Goal: Communication & Community: Answer question/provide support

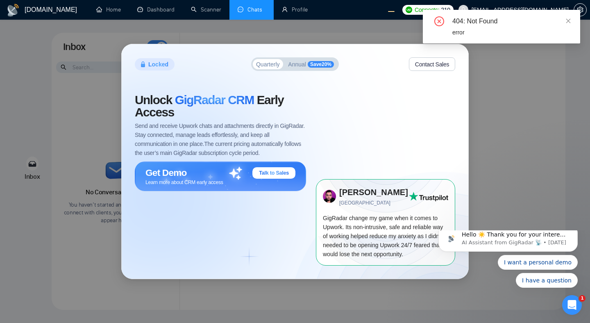
click at [420, 67] on button "Contact Sales" at bounding box center [432, 64] width 46 height 14
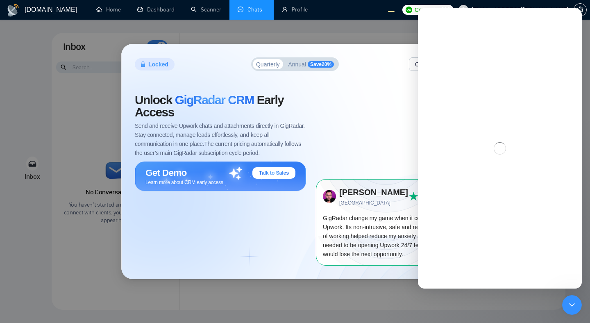
click at [269, 220] on div "Unlock GigRadar CRM Early Access Send and receive Upwork chats and attachments …" at bounding box center [225, 179] width 181 height 171
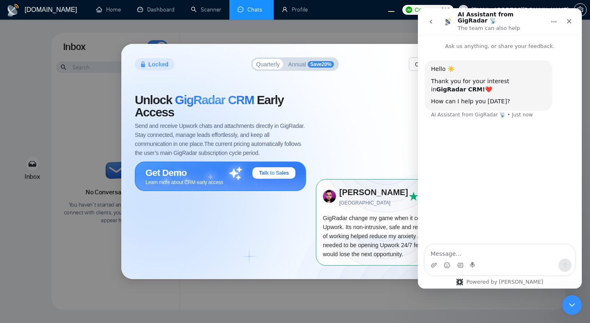
click at [217, 168] on div "Get Demo Talk to Sales" at bounding box center [221, 172] width 150 height 11
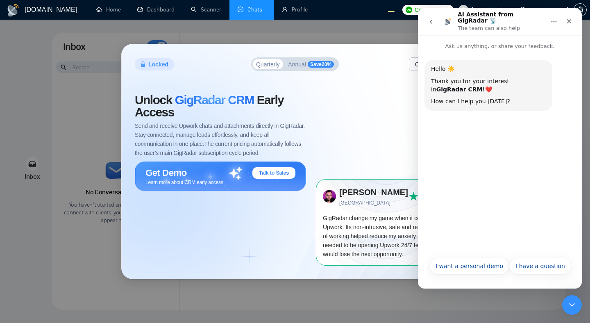
click at [428, 20] on icon "go back" at bounding box center [431, 21] width 7 height 7
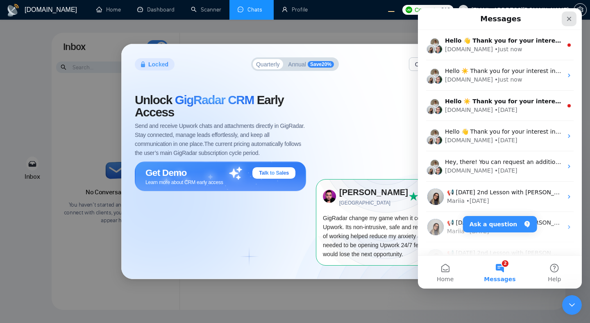
click at [575, 17] on div "Close" at bounding box center [569, 18] width 15 height 15
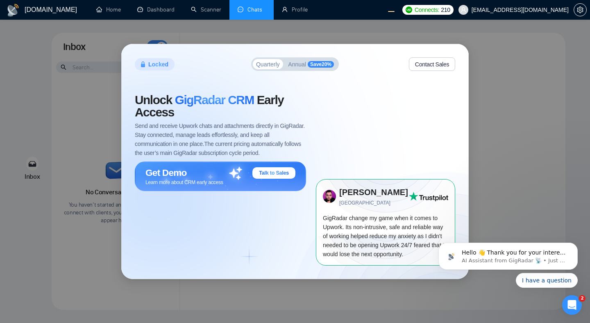
click at [303, 65] on span "Annual" at bounding box center [297, 64] width 18 height 6
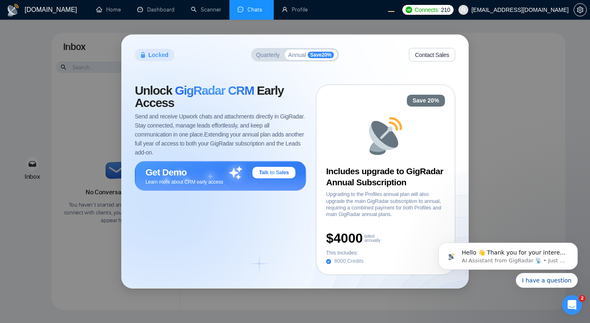
click at [259, 58] on button "Quarterly" at bounding box center [268, 55] width 30 height 10
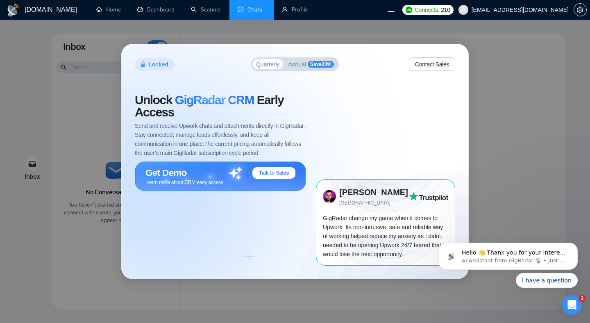
click at [509, 77] on div "Locked Quarterly Annual Save 20 % Contact Sales Unlock GigRadar CRM Early Acces…" at bounding box center [295, 161] width 590 height 323
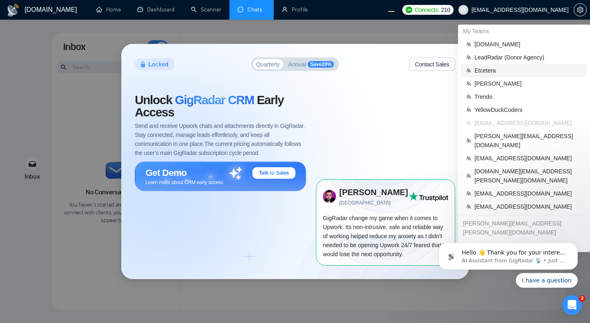
click at [520, 71] on span "Etcetera" at bounding box center [528, 70] width 107 height 9
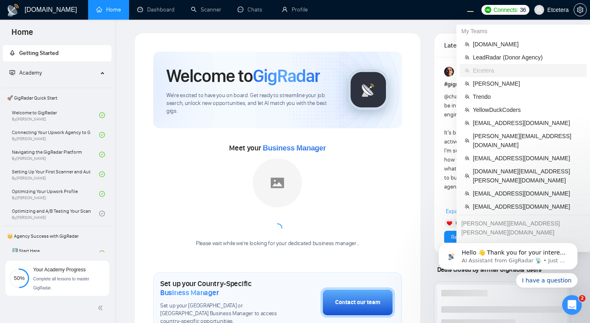
click at [550, 10] on span "Etcetera" at bounding box center [558, 10] width 21 height 0
click at [511, 48] on span "[DOMAIN_NAME]" at bounding box center [527, 44] width 109 height 9
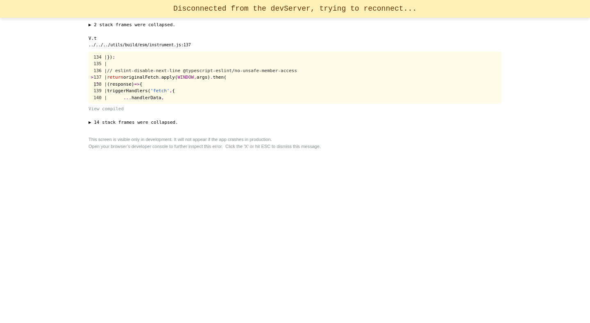
click at [328, 171] on div "× Unhandled Rejection (TypeError): Failed to fetch ▶ 2 stack frames were collap…" at bounding box center [295, 161] width 420 height 323
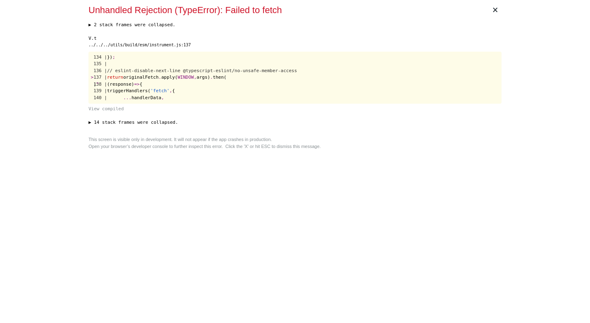
click at [359, 178] on div "× Unhandled Rejection (TypeError): Failed to fetch ▶ 2 stack frames were collap…" at bounding box center [295, 161] width 420 height 323
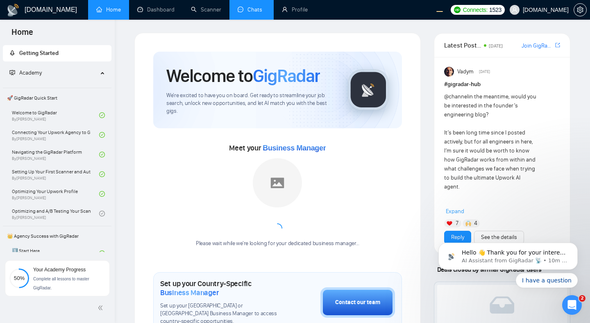
click at [258, 11] on link "Chats" at bounding box center [252, 9] width 28 height 7
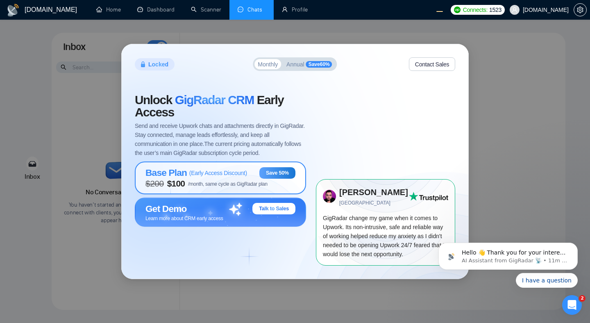
click at [233, 180] on span "$ 200 $ 100 /month, same cycle as GigRadar plan" at bounding box center [207, 184] width 122 height 10
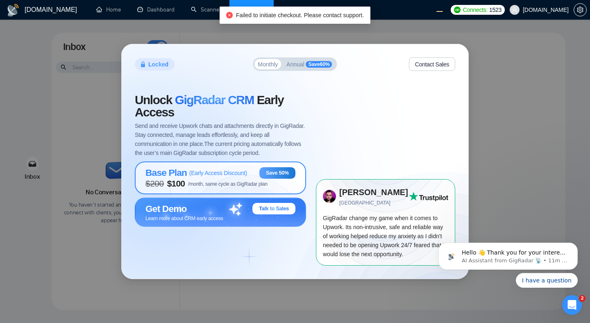
click at [250, 177] on div "Base Plan ( Early Access Discount ) Save 50%" at bounding box center [221, 172] width 150 height 11
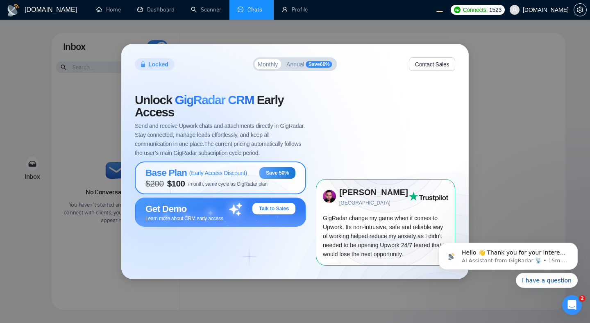
click at [202, 178] on div "Base Plan ( Early Access Discount )" at bounding box center [197, 172] width 102 height 11
click at [238, 184] on span "/month, same cycle as GigRadar plan" at bounding box center [228, 184] width 80 height 6
click at [211, 181] on span "/month, same cycle as GigRadar plan" at bounding box center [228, 184] width 80 height 6
click at [268, 185] on span "/month, same cycle as GigRadar plan" at bounding box center [228, 184] width 80 height 6
click at [537, 5] on span "evacodes.com" at bounding box center [539, 10] width 69 height 26
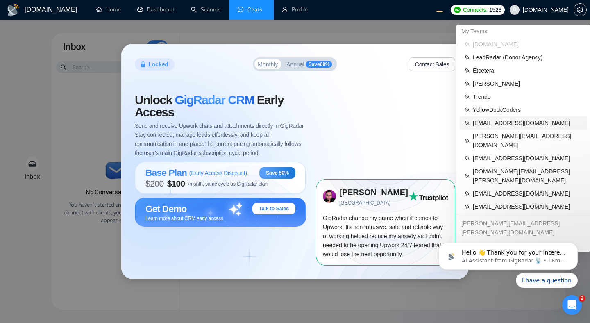
click at [487, 125] on span "[EMAIL_ADDRESS][DOMAIN_NAME]" at bounding box center [527, 122] width 109 height 9
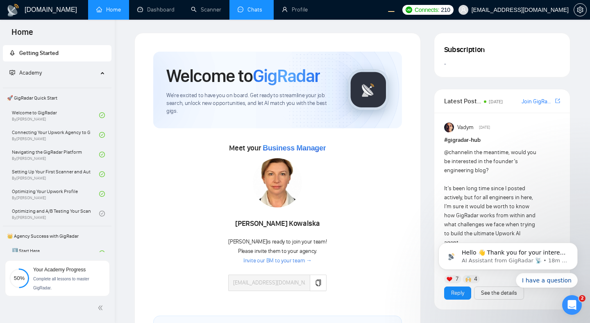
click at [254, 10] on link "Chats" at bounding box center [252, 9] width 28 height 7
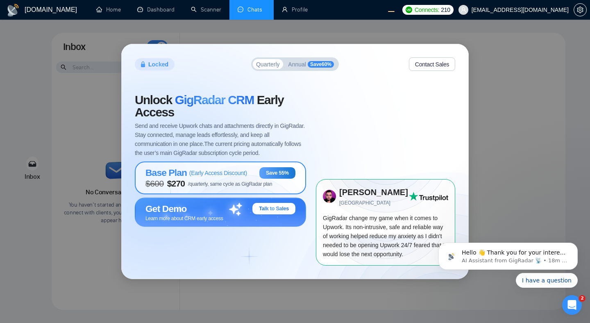
click at [248, 179] on span "$ 600 $ 270 /quarterly, same cycle as GigRadar plan" at bounding box center [209, 184] width 127 height 10
click at [220, 173] on span "( Early Access Discount )" at bounding box center [218, 173] width 58 height 7
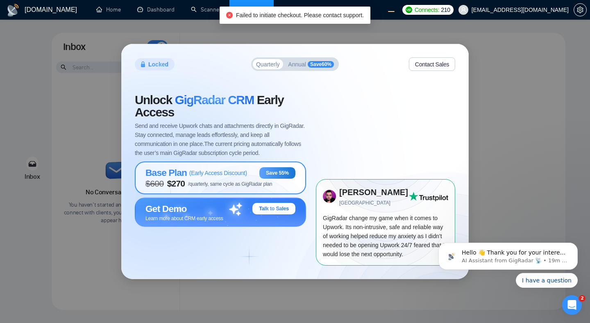
click at [246, 177] on div "Base Plan ( Early Access Discount )" at bounding box center [197, 172] width 102 height 11
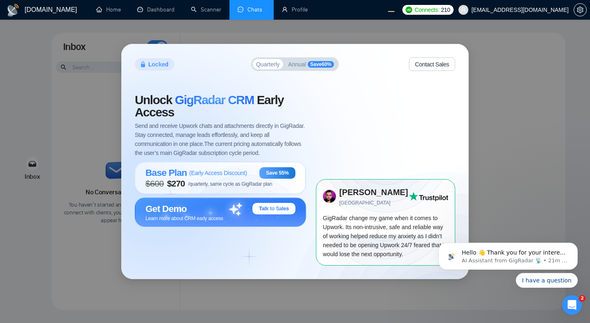
click at [203, 123] on span "Send and receive Upwork chats and attachments directly in GigRadar. Stay connec…" at bounding box center [220, 139] width 171 height 36
click at [241, 180] on span "$ 600 $ 270 /quarterly, same cycle as GigRadar plan" at bounding box center [209, 184] width 127 height 10
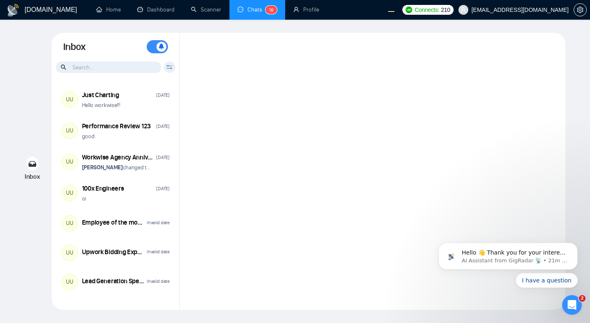
click at [22, 101] on div "Inbox Inbox Turn On Push Notifications Stay updated instantly with real-time al…" at bounding box center [295, 171] width 564 height 277
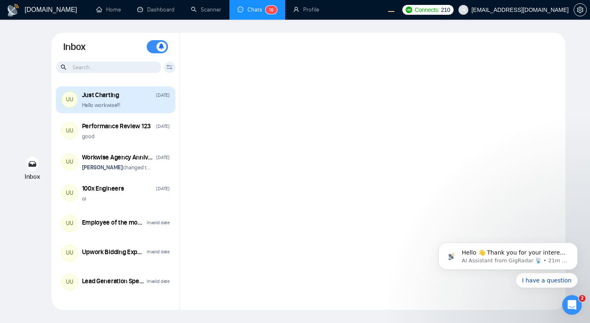
click at [137, 106] on div "Hello workwise!!!" at bounding box center [126, 105] width 88 height 8
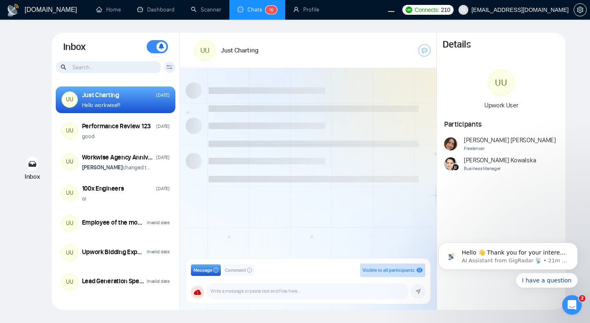
scroll to position [598, 0]
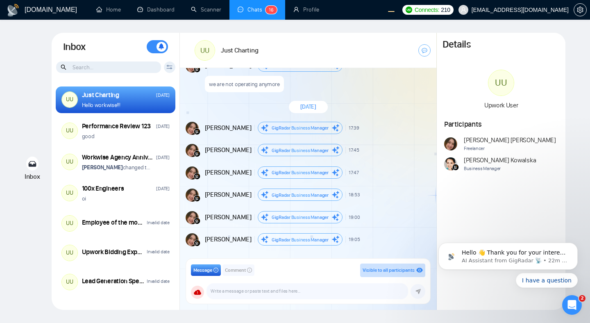
click at [225, 271] on span "Comment" at bounding box center [235, 270] width 21 height 8
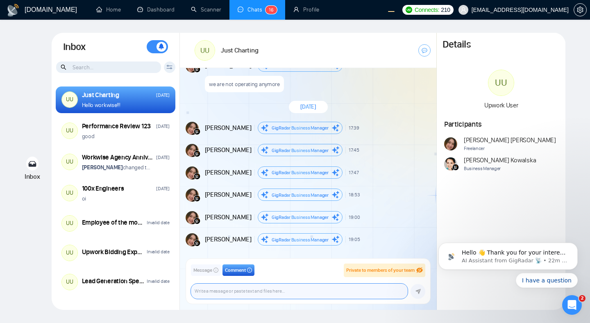
click at [255, 291] on textarea at bounding box center [299, 291] width 217 height 15
click at [212, 271] on span "Message" at bounding box center [202, 270] width 19 height 8
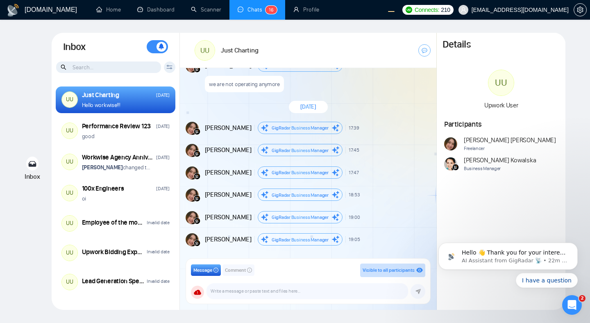
click at [234, 272] on span "Comment" at bounding box center [235, 270] width 21 height 8
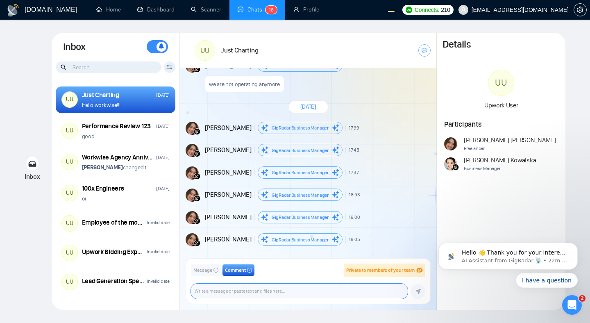
click at [228, 290] on textarea at bounding box center [299, 291] width 217 height 15
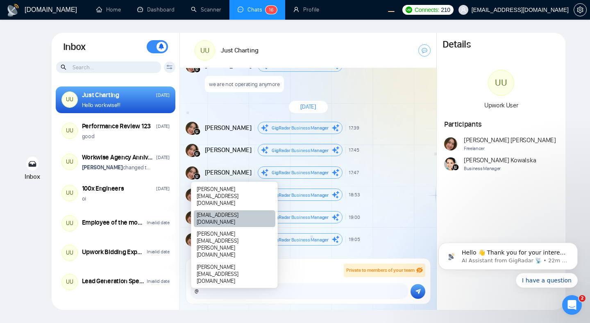
click at [213, 227] on div "[EMAIL_ADDRESS][DOMAIN_NAME]" at bounding box center [235, 218] width 82 height 17
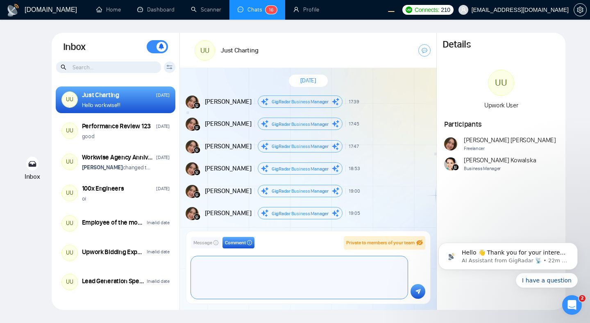
scroll to position [40, 0]
type textarea "@frnamlas@proton.me how are you doing boss ?"
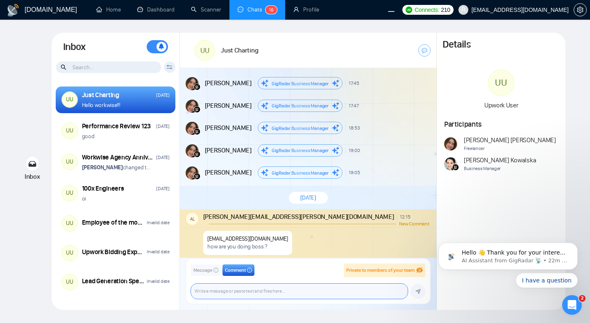
scroll to position [665, 0]
click at [280, 232] on div "frnamlas@proton.me how are you doing boss ?" at bounding box center [316, 240] width 226 height 29
click at [253, 243] on p "how are you doing boss ?" at bounding box center [247, 247] width 81 height 8
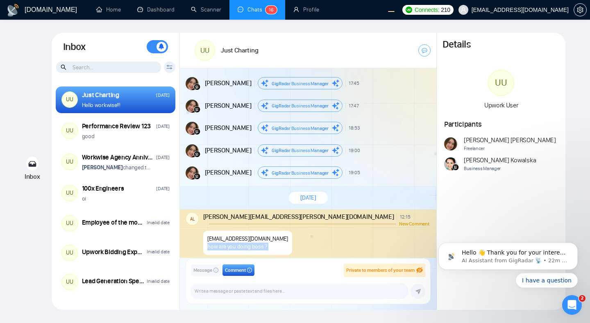
click at [253, 243] on p "how are you doing boss ?" at bounding box center [247, 247] width 81 height 8
click at [295, 236] on div "frnamlas@proton.me how are you doing boss ?" at bounding box center [316, 240] width 226 height 29
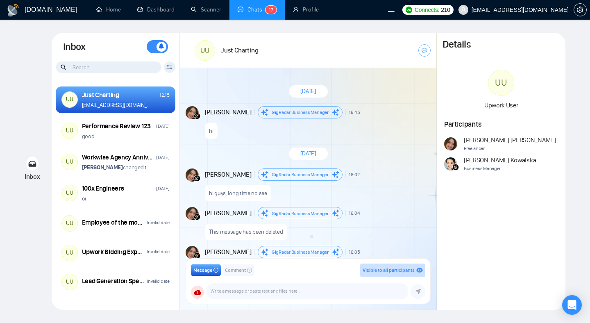
scroll to position [744, 0]
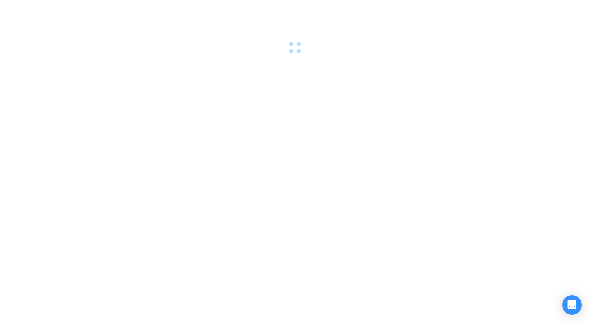
click at [286, 121] on div at bounding box center [295, 161] width 590 height 323
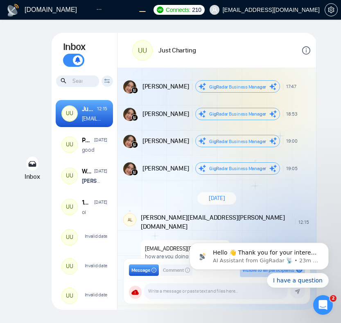
scroll to position [719, 0]
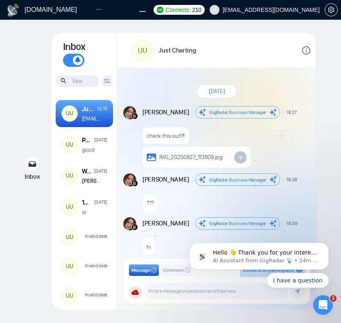
scroll to position [719, 0]
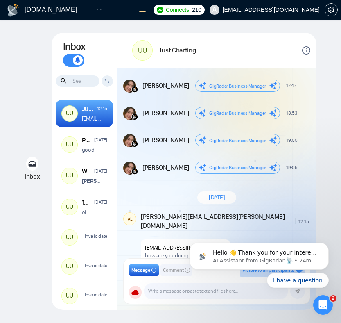
click at [185, 293] on body "Hello 👋 Thank you for your interest in GigRadar CRM Please use this link to boo…" at bounding box center [259, 266] width 157 height 64
click at [178, 291] on html "Hello 👋 Thank you for your interest in GigRadar CRM Please use this link to boo…" at bounding box center [260, 265] width 164 height 71
click at [171, 268] on span "Comment" at bounding box center [173, 270] width 21 height 8
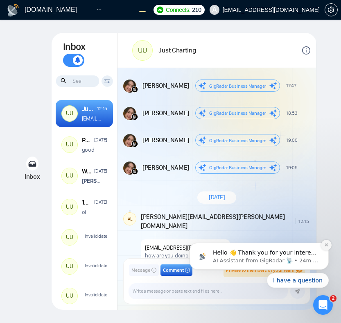
click at [328, 246] on icon "Dismiss notification" at bounding box center [327, 245] width 5 height 5
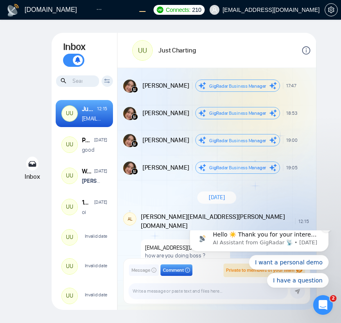
click at [326, 232] on button "Dismiss notification" at bounding box center [326, 227] width 11 height 11
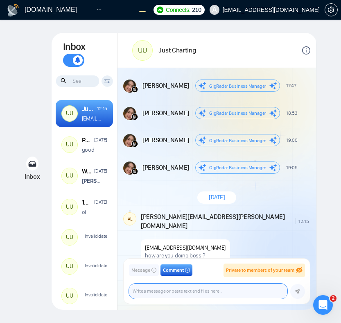
click at [227, 289] on textarea at bounding box center [208, 291] width 159 height 15
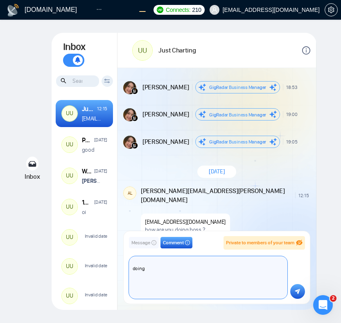
scroll to position [76, 0]
type textarea "how are you doing boss ??"
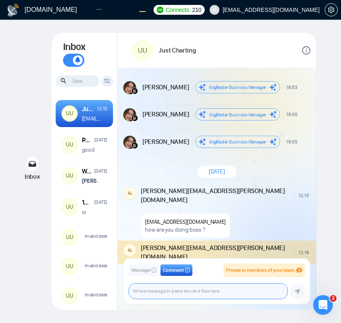
scroll to position [786, 0]
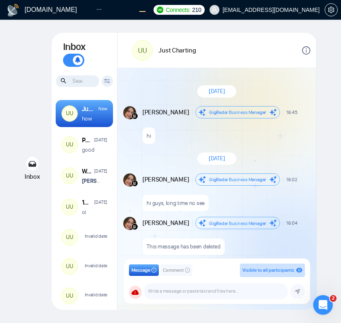
scroll to position [866, 0]
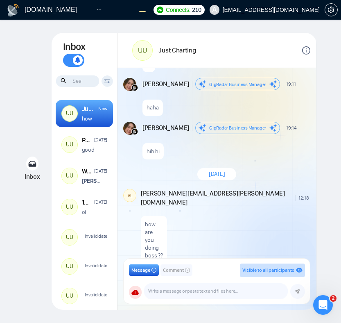
click at [173, 271] on span "Comment" at bounding box center [173, 270] width 21 height 8
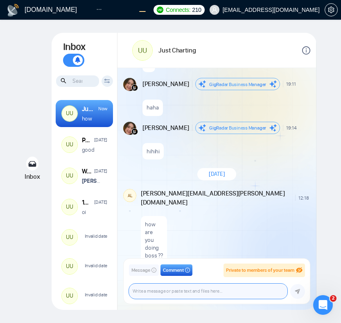
click at [175, 291] on textarea at bounding box center [208, 291] width 159 height 15
type textarea "a"
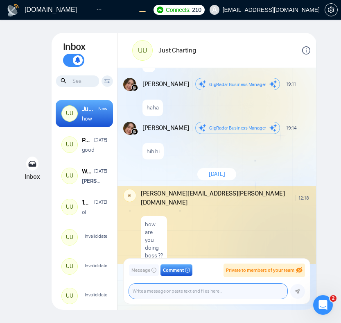
scroll to position [901, 0]
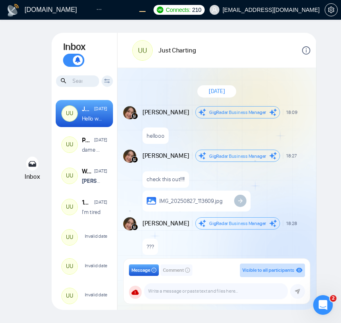
scroll to position [696, 0]
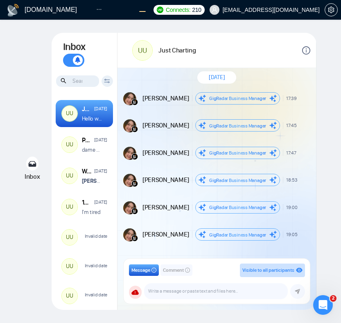
click at [331, 79] on div "[DOMAIN_NAME] Home Dashboard Scanner Chats 1 6 Profile Connects: 210 [EMAIL_ADD…" at bounding box center [170, 161] width 341 height 323
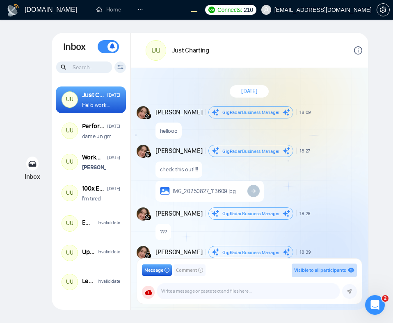
scroll to position [598, 0]
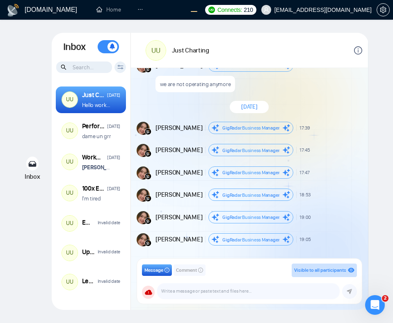
click at [187, 271] on span "Comment" at bounding box center [186, 270] width 21 height 8
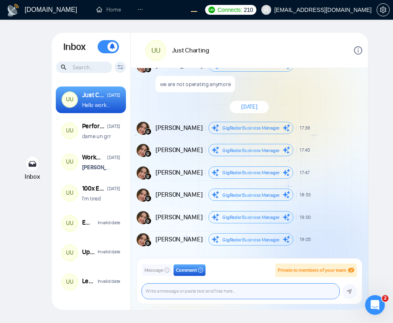
click at [198, 289] on textarea at bounding box center [240, 291] width 197 height 15
type textarea "hello"
click at [201, 293] on textarea "hello" at bounding box center [240, 291] width 197 height 15
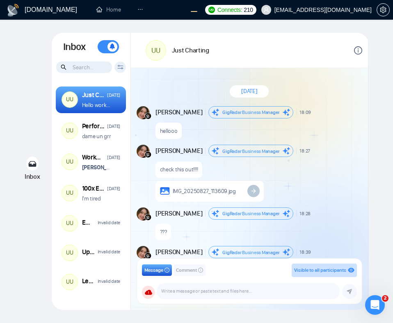
scroll to position [598, 0]
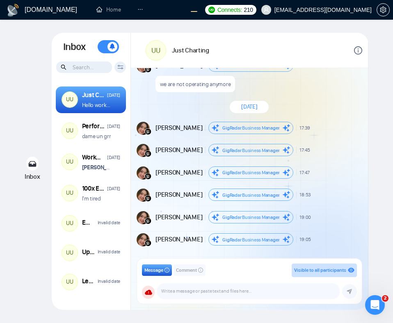
click at [184, 273] on span "Comment" at bounding box center [186, 270] width 21 height 8
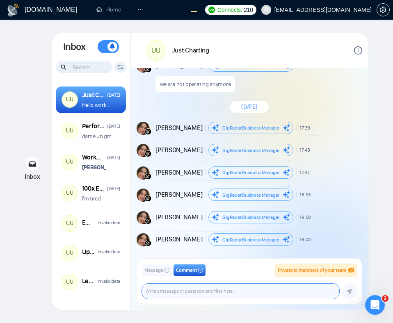
click at [189, 289] on textarea at bounding box center [240, 291] width 197 height 15
type textarea "T"
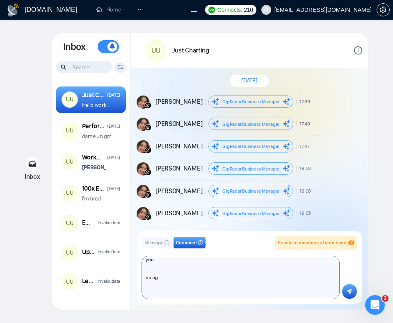
scroll to position [58, 0]
click at [200, 288] on textarea "HELLO how are you doing boss ?" at bounding box center [240, 277] width 197 height 43
type textarea "HELLO how are you doing boss ?"
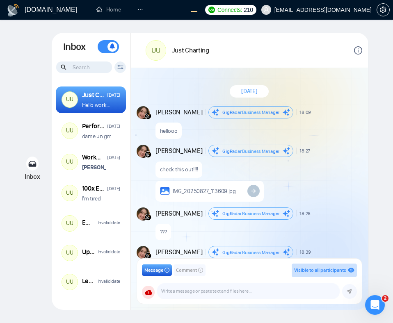
scroll to position [598, 0]
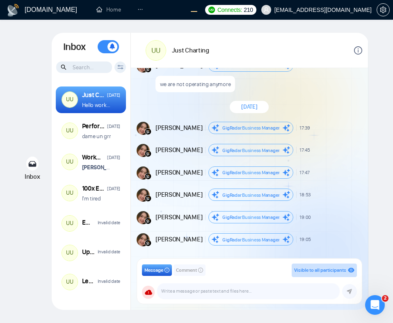
click at [347, 138] on div "September 16, 2025 Andrian Marsella GigRadar Business Manager 18:09 New Message…" at bounding box center [249, 166] width 237 height 196
click at [183, 272] on span "Comment" at bounding box center [186, 270] width 21 height 8
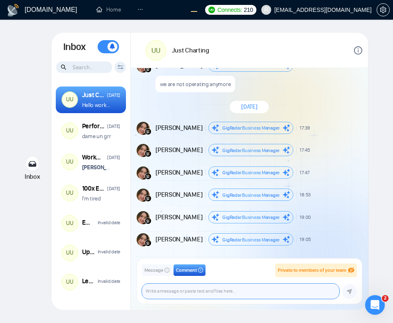
click at [194, 289] on textarea at bounding box center [240, 291] width 197 height 15
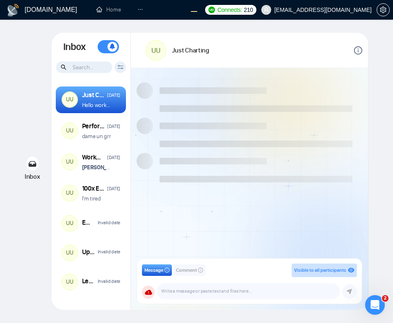
scroll to position [598, 0]
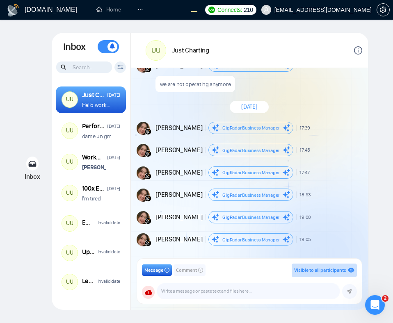
click at [185, 273] on span "Comment" at bounding box center [186, 270] width 21 height 8
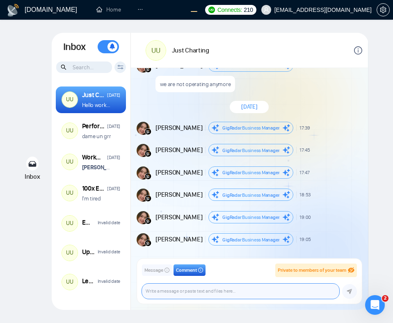
click at [191, 294] on textarea at bounding box center [240, 291] width 197 height 15
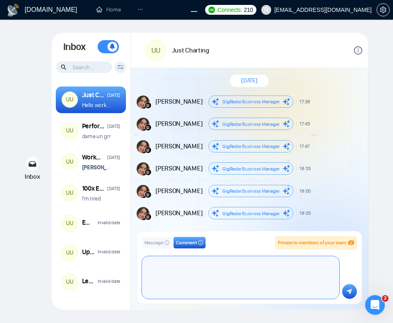
scroll to position [22, 0]
type textarea "hi boss"
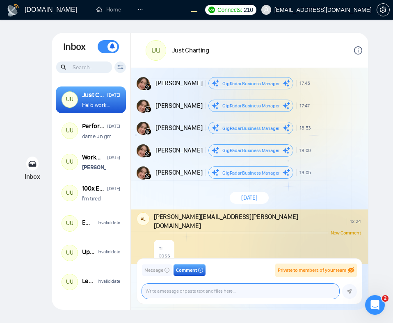
scroll to position [665, 0]
click at [267, 235] on div "hi boss" at bounding box center [257, 249] width 207 height 29
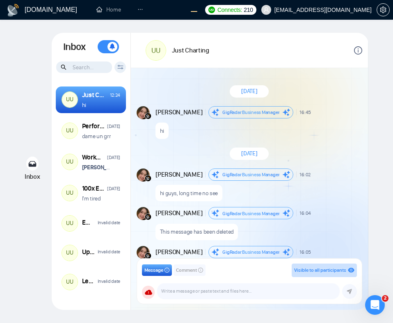
scroll to position [744, 0]
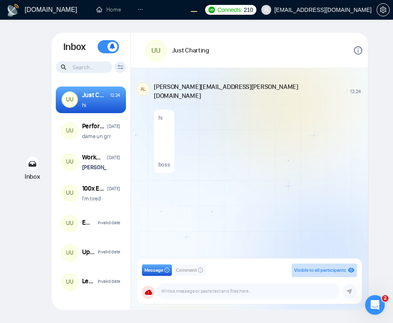
click at [188, 274] on span "Comment" at bounding box center [186, 270] width 21 height 8
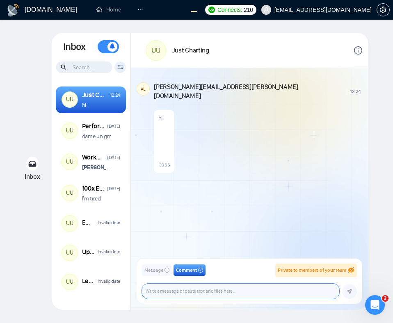
click at [189, 291] on textarea at bounding box center [240, 291] width 197 height 15
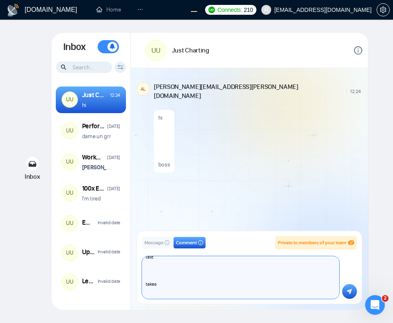
scroll to position [51, 0]
click at [161, 285] on textarea "this text takes multiple" at bounding box center [240, 277] width 197 height 43
type textarea "this text spans multiple lines"
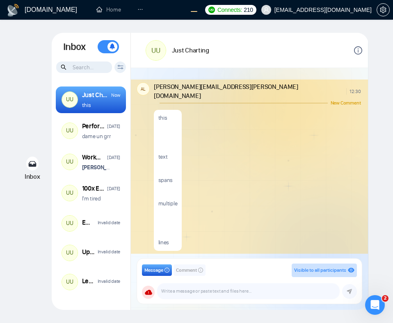
click at [291, 153] on div "this text spans multiple lines" at bounding box center [257, 178] width 207 height 146
click at [305, 166] on div "this text spans multiple lines" at bounding box center [257, 178] width 207 height 146
click at [294, 194] on div "this text spans multiple lines" at bounding box center [257, 178] width 207 height 146
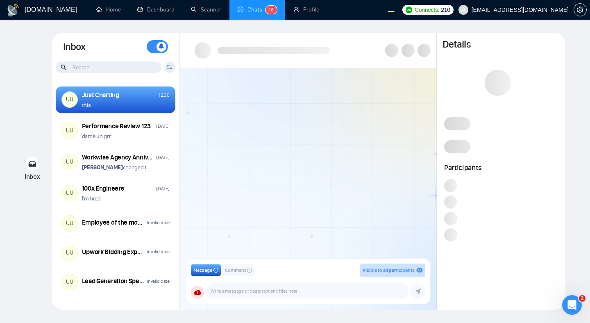
click at [300, 176] on div at bounding box center [308, 166] width 257 height 196
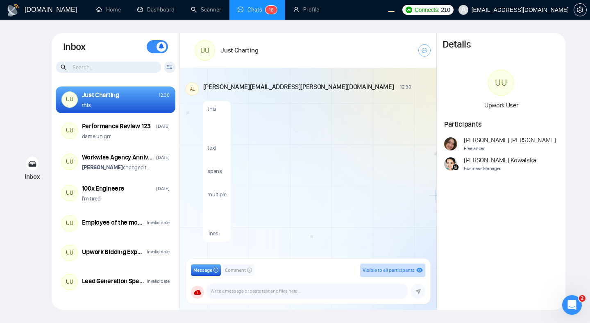
click at [232, 271] on span "Comment" at bounding box center [235, 270] width 21 height 8
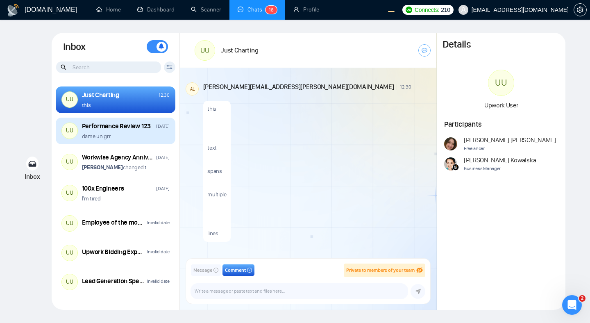
click at [143, 137] on div "dame un grr" at bounding box center [126, 136] width 88 height 8
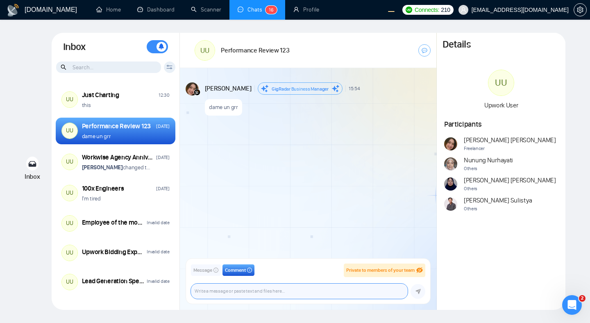
click at [227, 293] on textarea at bounding box center [299, 291] width 217 height 15
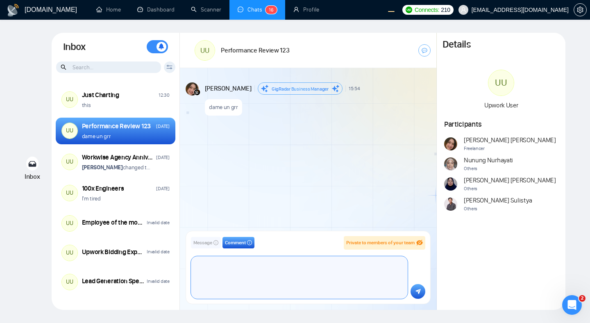
scroll to position [184, 0]
type textarea "this comment has many line breaks!!!"
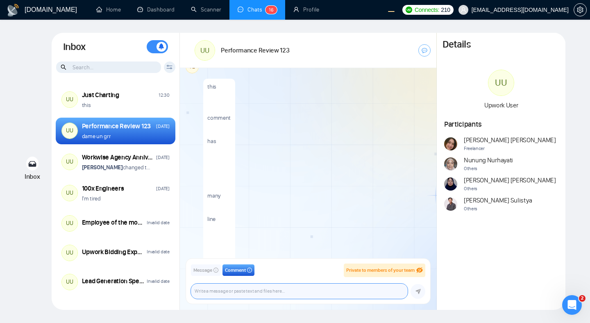
scroll to position [49, 0]
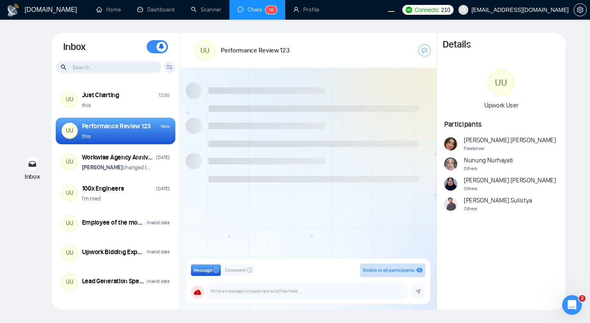
scroll to position [973, 0]
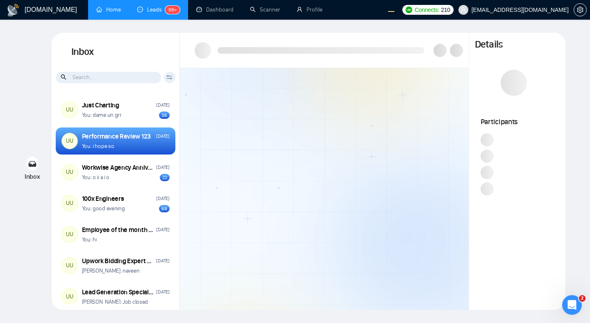
click at [110, 10] on link "Home" at bounding box center [108, 9] width 25 height 7
